Goal: Task Accomplishment & Management: Complete application form

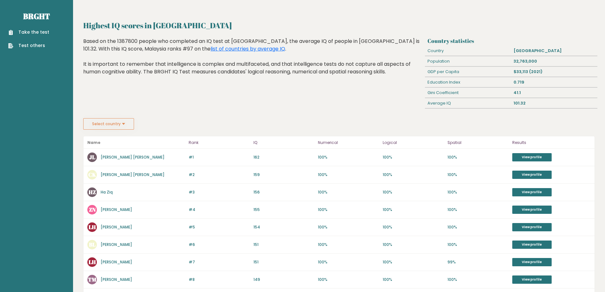
click at [30, 34] on link "Take the test" at bounding box center [28, 32] width 41 height 7
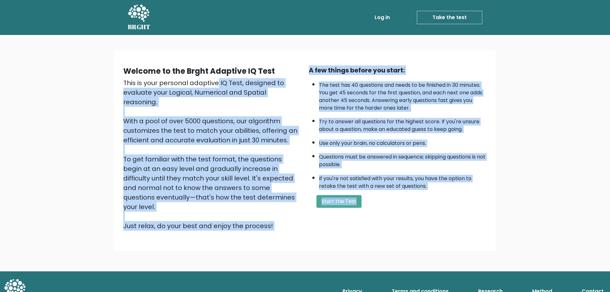
drag, startPoint x: 148, startPoint y: 82, endPoint x: 456, endPoint y: 193, distance: 327.2
click at [445, 192] on div "Welcome to the Brght Adaptive IQ Test This is your personal adaptive IQ Test, d…" at bounding box center [304, 150] width 371 height 170
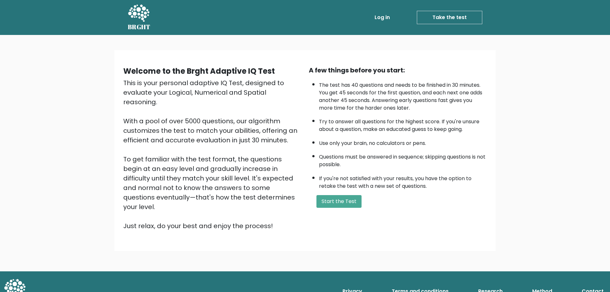
click at [478, 194] on div "A few things before you start: The test has 40 questions and needs to be finish…" at bounding box center [398, 147] width 186 height 165
click at [333, 203] on button "Start the Test" at bounding box center [338, 201] width 45 height 13
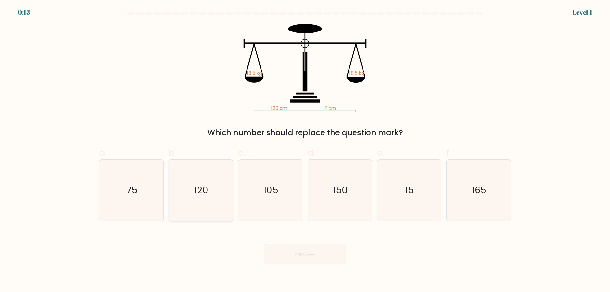
click at [200, 174] on icon "120" at bounding box center [200, 189] width 61 height 61
click at [305, 150] on input "b. 120" at bounding box center [305, 148] width 0 height 4
radio input "true"
click at [318, 255] on button "Next" at bounding box center [305, 254] width 83 height 20
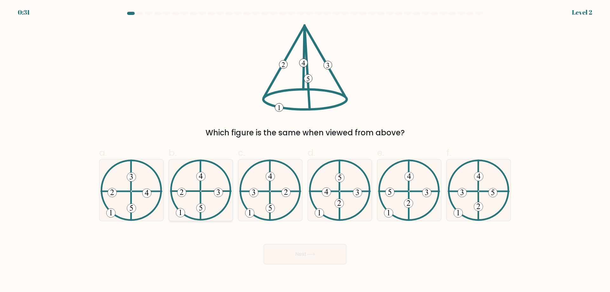
click at [199, 183] on icon at bounding box center [201, 189] width 62 height 61
click at [305, 150] on input "b." at bounding box center [305, 148] width 0 height 4
radio input "true"
click at [316, 250] on button "Next" at bounding box center [305, 254] width 83 height 20
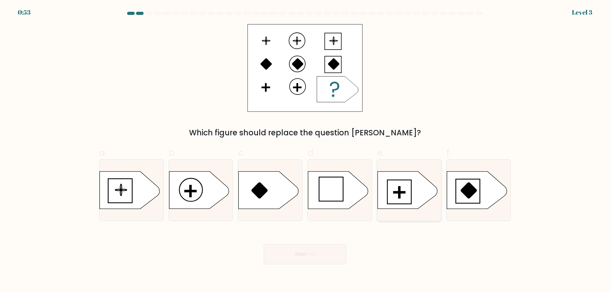
click at [409, 188] on icon at bounding box center [407, 190] width 60 height 37
click at [305, 150] on input "e." at bounding box center [305, 148] width 0 height 4
radio input "true"
click at [297, 255] on button "Next" at bounding box center [305, 254] width 83 height 20
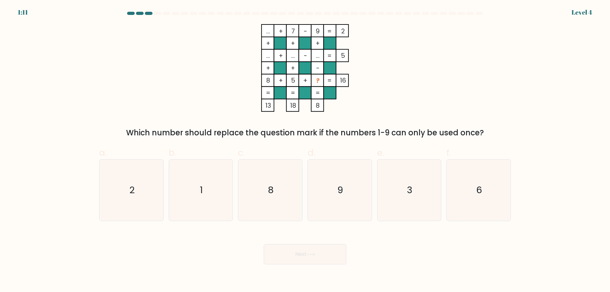
drag, startPoint x: 269, startPoint y: 134, endPoint x: 483, endPoint y: 133, distance: 213.5
click at [483, 133] on div "Which number should replace the question mark if the numbers 1-9 can only be us…" at bounding box center [305, 132] width 404 height 11
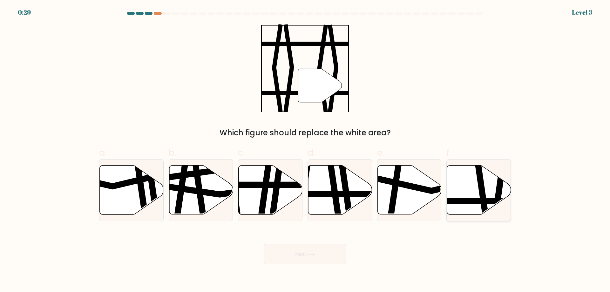
click at [472, 186] on icon at bounding box center [479, 190] width 64 height 49
click at [305, 150] on input "f." at bounding box center [305, 148] width 0 height 4
radio input "true"
click at [334, 244] on div "Next" at bounding box center [304, 247] width 419 height 36
click at [336, 251] on button "Next" at bounding box center [305, 254] width 83 height 20
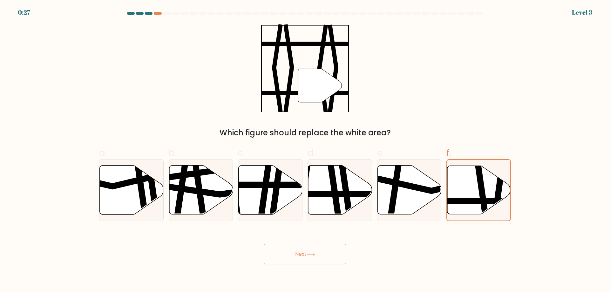
click at [334, 262] on button "Next" at bounding box center [305, 254] width 83 height 20
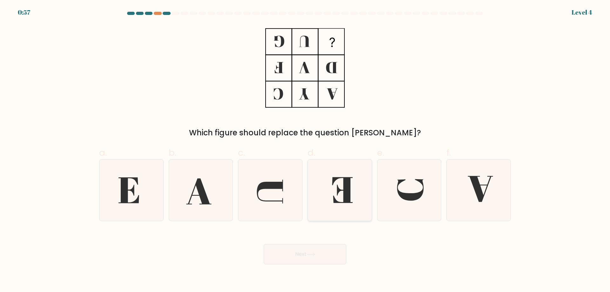
click at [347, 193] on icon at bounding box center [342, 190] width 21 height 26
click at [305, 150] on input "d." at bounding box center [305, 148] width 0 height 4
radio input "true"
click at [338, 255] on button "Next" at bounding box center [305, 254] width 83 height 20
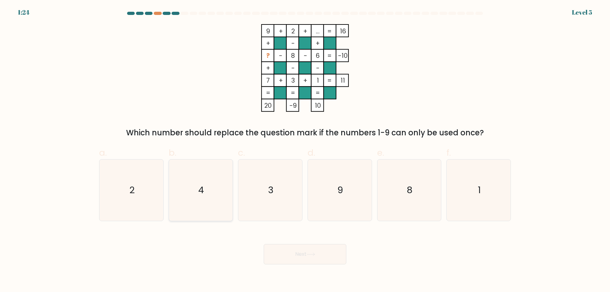
click at [201, 169] on icon "4" at bounding box center [200, 189] width 61 height 61
click at [305, 150] on input "b. 4" at bounding box center [305, 148] width 0 height 4
radio input "true"
click at [294, 255] on button "Next" at bounding box center [305, 254] width 83 height 20
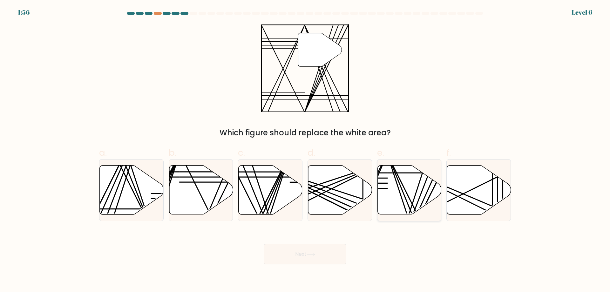
click at [414, 194] on icon at bounding box center [409, 190] width 64 height 49
click at [305, 150] on input "e." at bounding box center [305, 148] width 0 height 4
radio input "true"
click at [311, 260] on button "Next" at bounding box center [305, 254] width 83 height 20
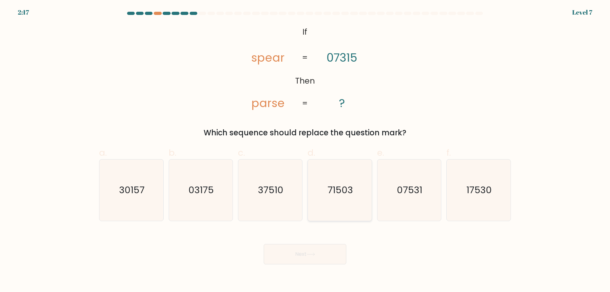
click at [347, 177] on icon "71503" at bounding box center [339, 189] width 61 height 61
click at [305, 150] on input "d. 71503" at bounding box center [305, 148] width 0 height 4
radio input "true"
click at [340, 254] on button "Next" at bounding box center [305, 254] width 83 height 20
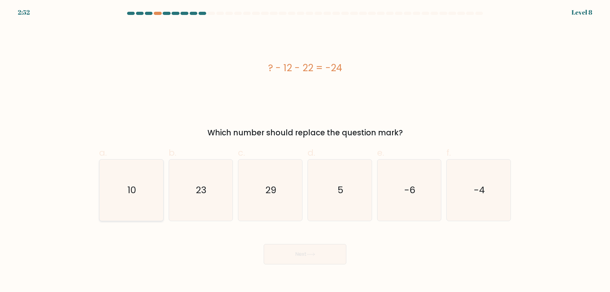
click at [152, 192] on icon "10" at bounding box center [131, 189] width 61 height 61
click at [305, 150] on input "a. 10" at bounding box center [305, 148] width 0 height 4
radio input "true"
click at [313, 253] on icon at bounding box center [311, 254] width 9 height 3
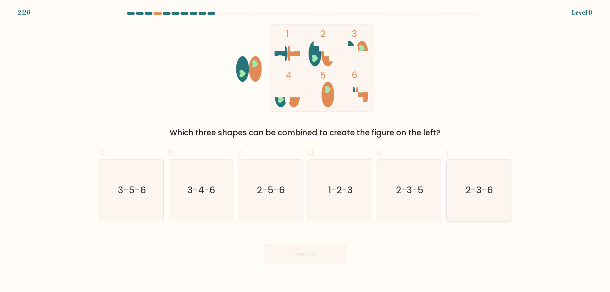
click at [476, 185] on text "2-3-6" at bounding box center [479, 190] width 27 height 13
click at [305, 150] on input "f. 2-3-6" at bounding box center [305, 148] width 0 height 4
radio input "true"
click at [331, 254] on button "Next" at bounding box center [305, 254] width 83 height 20
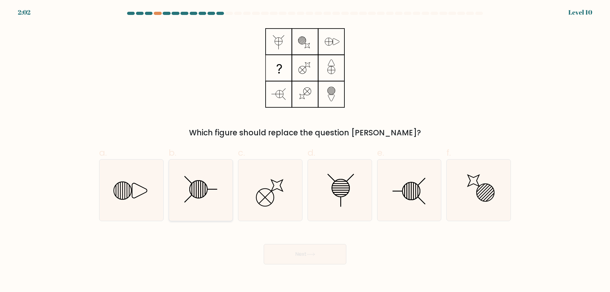
click at [211, 190] on icon at bounding box center [200, 189] width 61 height 61
click at [305, 150] on input "b." at bounding box center [305, 148] width 0 height 4
radio input "true"
click at [321, 252] on button "Next" at bounding box center [305, 254] width 83 height 20
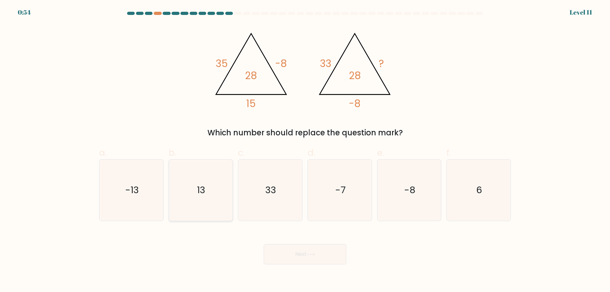
drag, startPoint x: 199, startPoint y: 194, endPoint x: 297, endPoint y: 238, distance: 107.8
click at [200, 192] on text "13" at bounding box center [201, 190] width 8 height 13
click at [305, 150] on input "b. 13" at bounding box center [305, 148] width 0 height 4
radio input "true"
click at [313, 253] on icon at bounding box center [311, 254] width 9 height 3
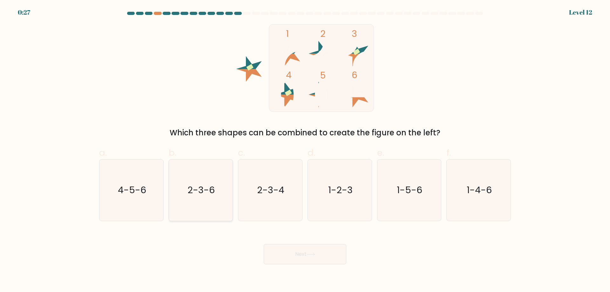
click at [194, 184] on text "2-3-6" at bounding box center [201, 190] width 27 height 13
click at [305, 150] on input "b. 2-3-6" at bounding box center [305, 148] width 0 height 4
radio input "true"
click at [322, 254] on button "Next" at bounding box center [305, 254] width 83 height 20
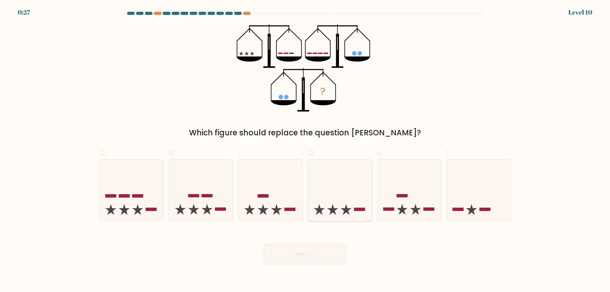
click at [345, 185] on icon at bounding box center [340, 190] width 64 height 53
click at [305, 150] on input "d." at bounding box center [305, 148] width 0 height 4
radio input "true"
click at [324, 257] on button "Next" at bounding box center [305, 254] width 83 height 20
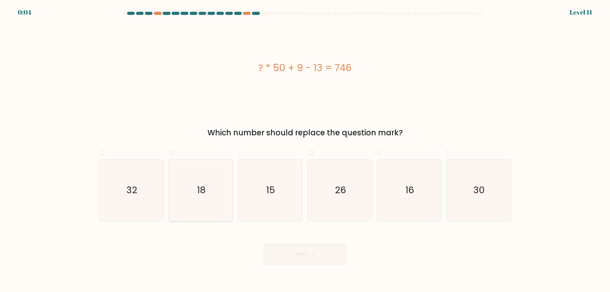
click at [219, 189] on icon "18" at bounding box center [200, 189] width 61 height 61
click at [305, 150] on input "b. 18" at bounding box center [305, 148] width 0 height 4
radio input "true"
click at [324, 261] on button "Next" at bounding box center [305, 254] width 83 height 20
